Goal: Transaction & Acquisition: Subscribe to service/newsletter

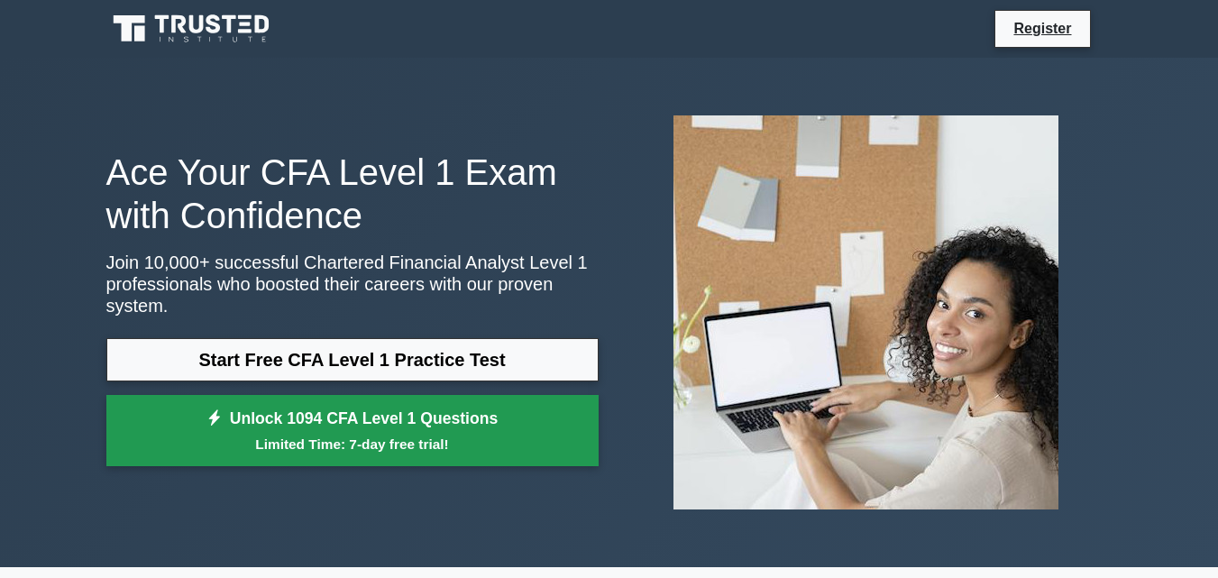
click at [388, 433] on small "Limited Time: 7-day free trial!" at bounding box center [352, 443] width 447 height 21
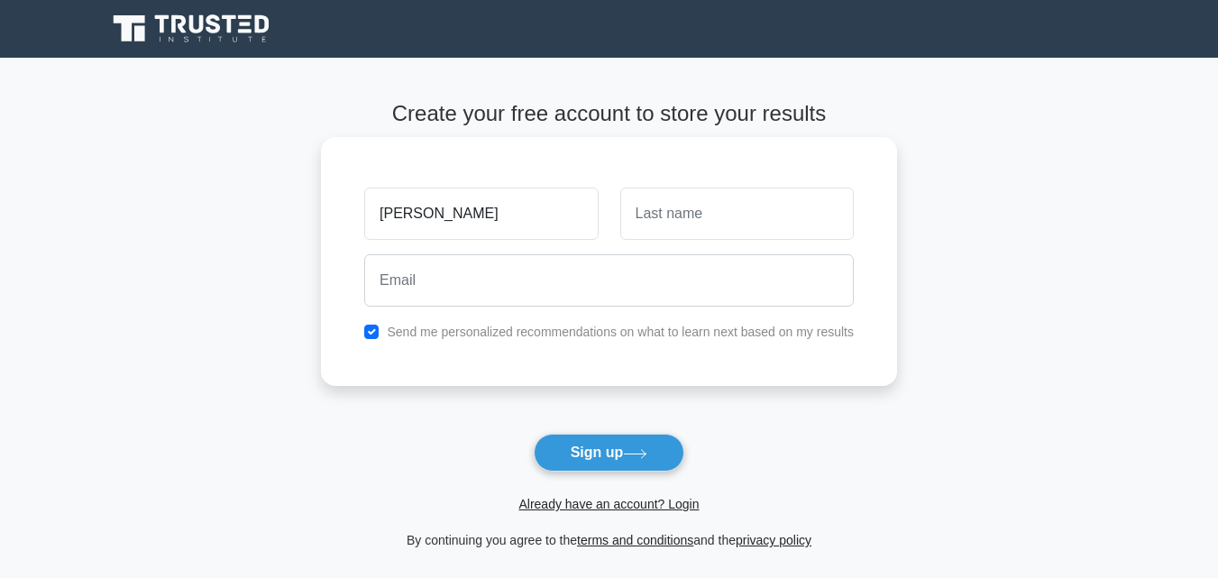
type input "[PERSON_NAME]"
click at [706, 217] on input "text" at bounding box center [736, 213] width 233 height 52
type input "Arora"
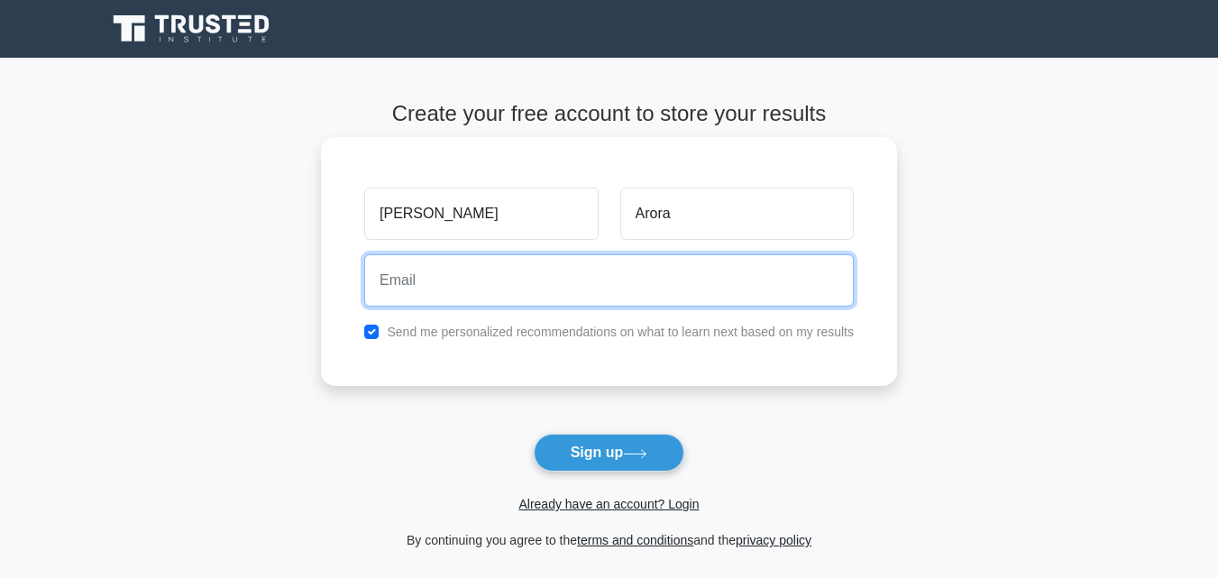
click at [562, 286] on input "email" at bounding box center [608, 280] width 489 height 52
type input "5chiranjeev.arora@gmail.com"
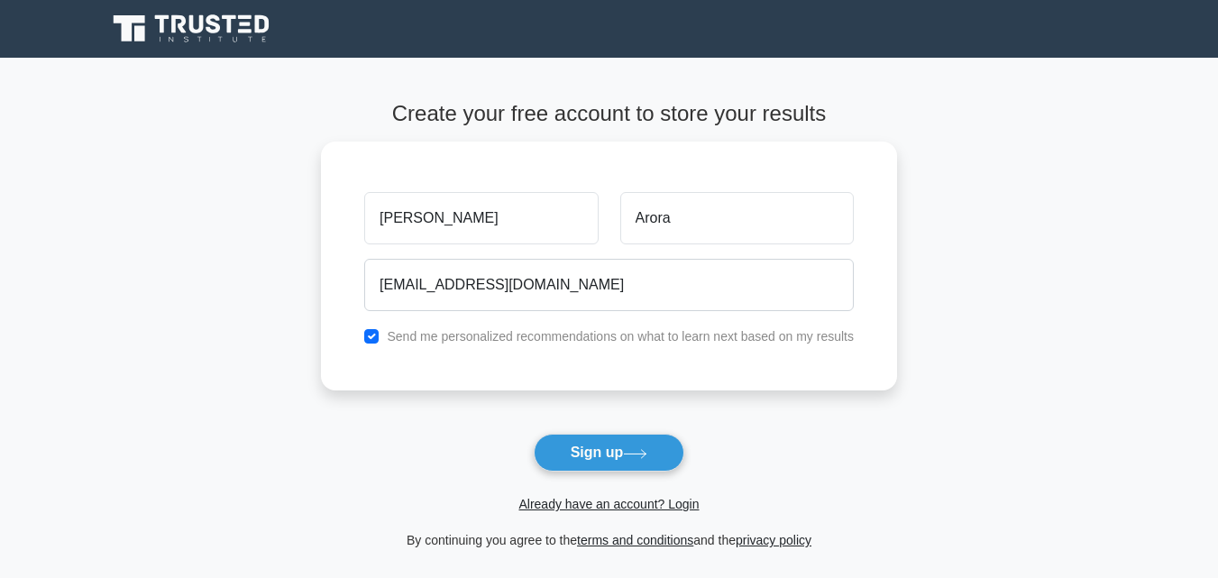
click at [632, 463] on button "Sign up" at bounding box center [609, 452] width 151 height 38
